Goal: Task Accomplishment & Management: Manage account settings

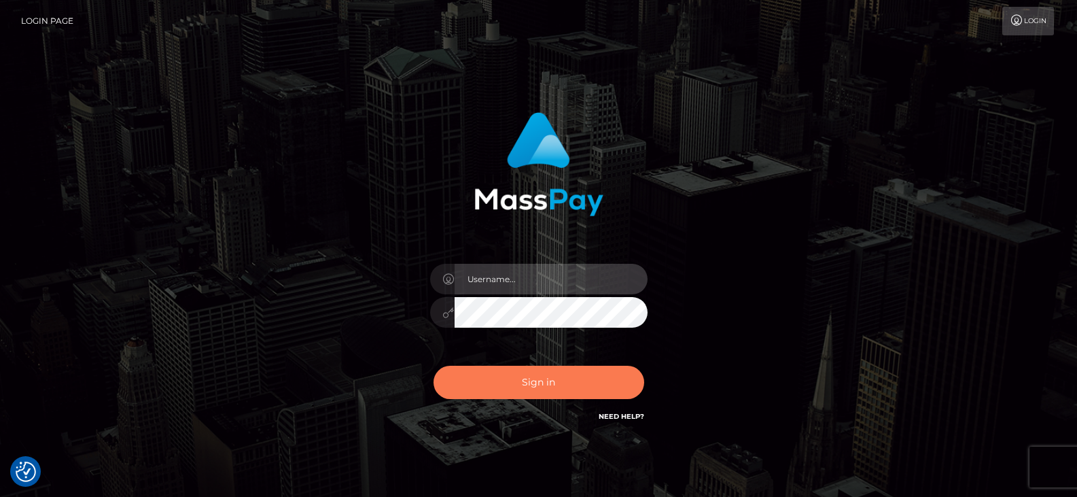
type input "[PERSON_NAME].great"
click at [530, 389] on button "Sign in" at bounding box center [539, 382] width 211 height 33
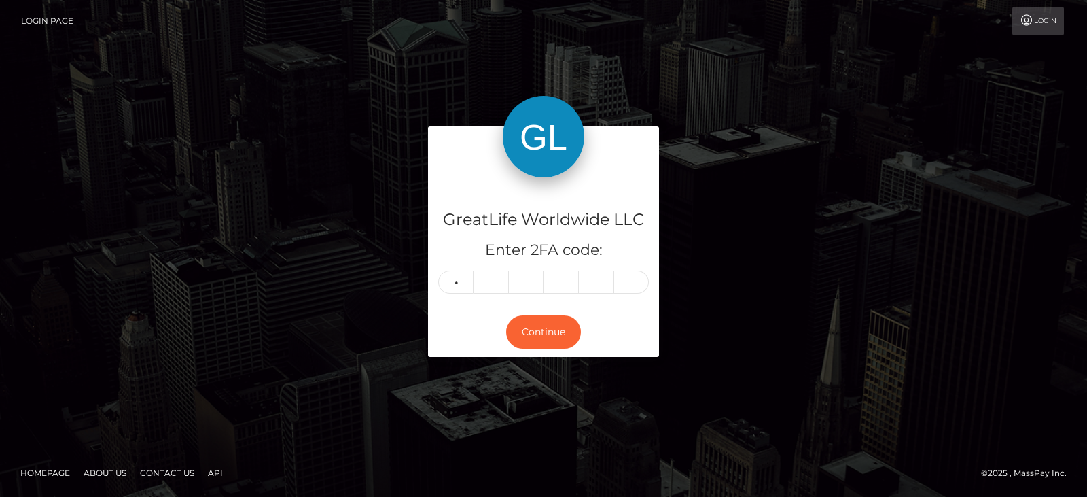
type input "8"
type input "5"
type input "6"
type input "2"
type input "0"
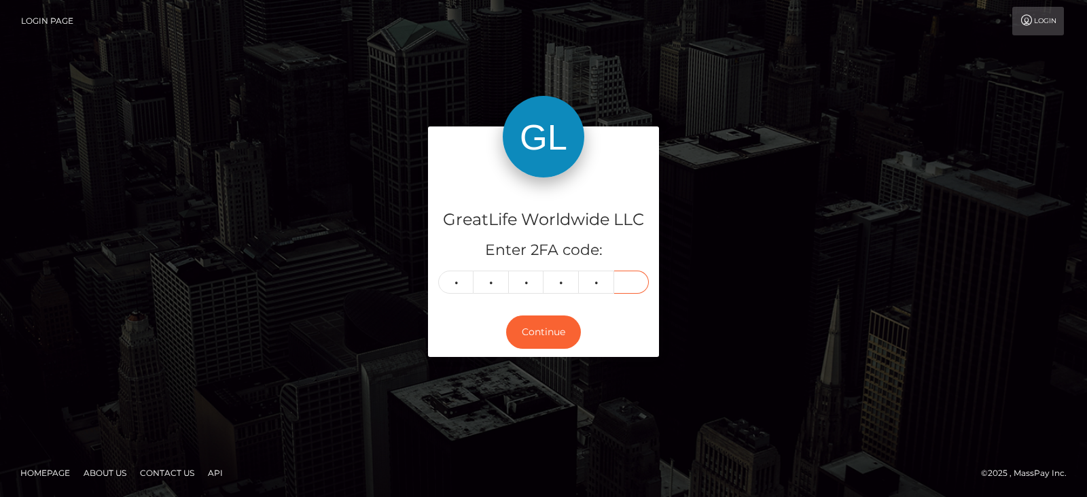
type input "5"
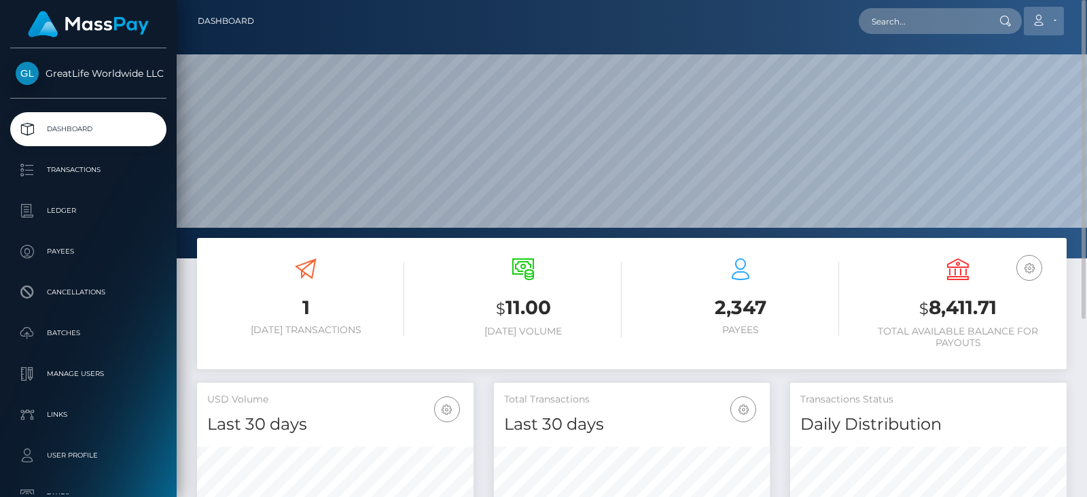
click at [1055, 20] on link "Account" at bounding box center [1044, 21] width 40 height 29
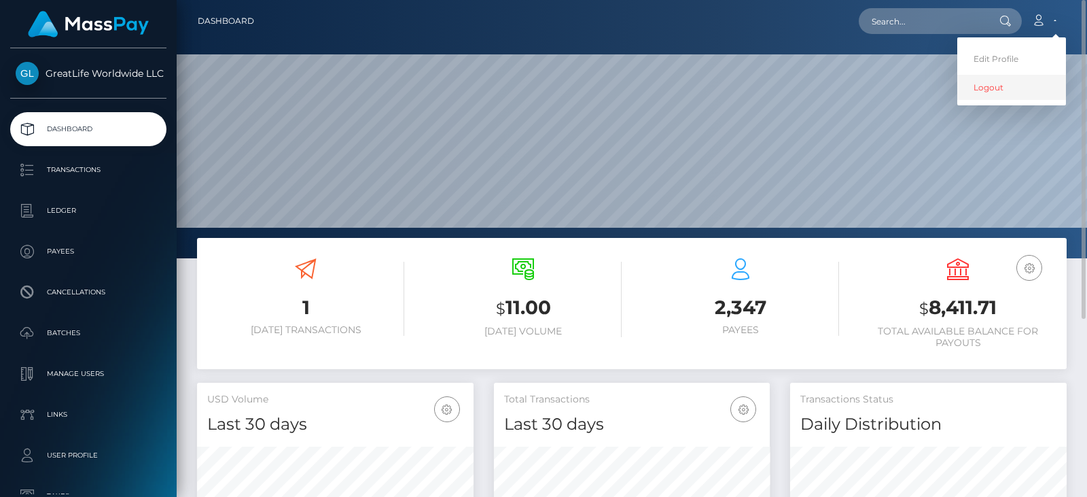
click at [984, 89] on link "Logout" at bounding box center [1011, 87] width 109 height 25
